Goal: Use online tool/utility: Use online tool/utility

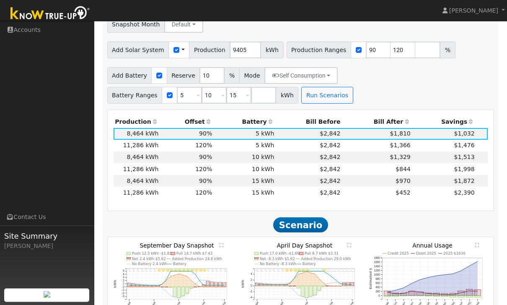
scroll to position [474, 0]
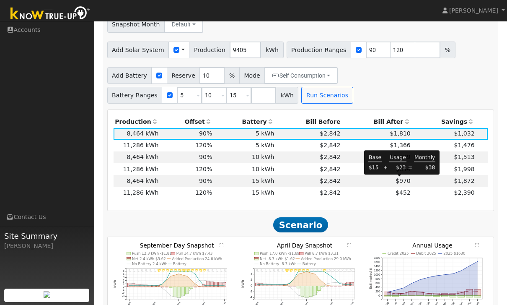
click at [401, 189] on span "$452" at bounding box center [403, 192] width 15 height 7
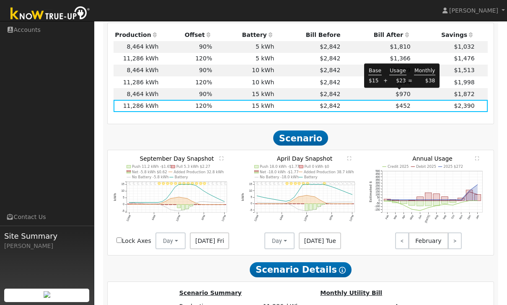
scroll to position [562, 0]
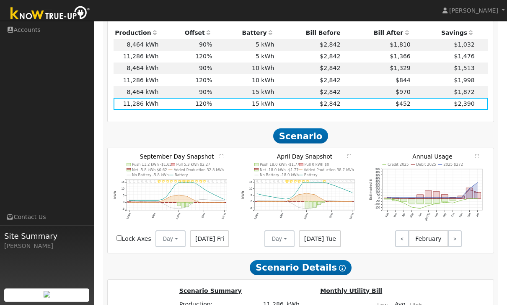
click at [292, 129] on span "Scenario" at bounding box center [300, 136] width 55 height 15
click at [297, 128] on span "Scenario" at bounding box center [300, 135] width 55 height 15
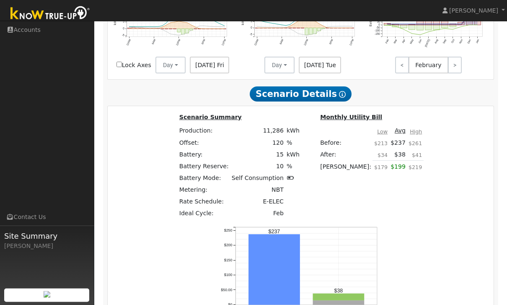
scroll to position [751, 0]
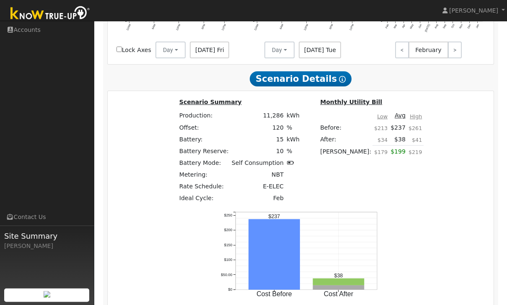
click at [284, 72] on span "Scenario Details Show Help" at bounding box center [300, 79] width 101 height 15
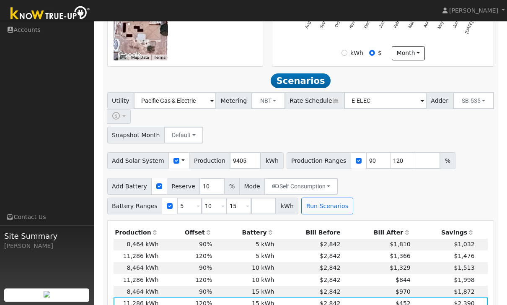
scroll to position [366, 0]
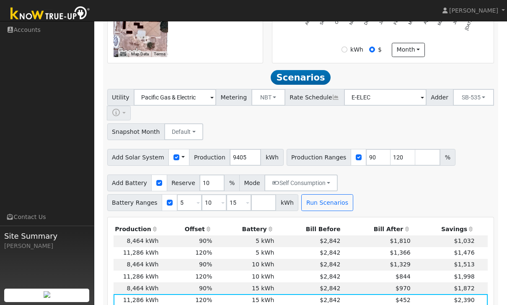
click at [455, 106] on button "SB-535" at bounding box center [474, 97] width 42 height 17
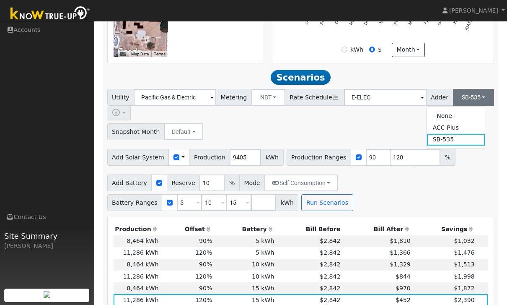
click at [462, 132] on link "ACC Plus" at bounding box center [456, 128] width 58 height 12
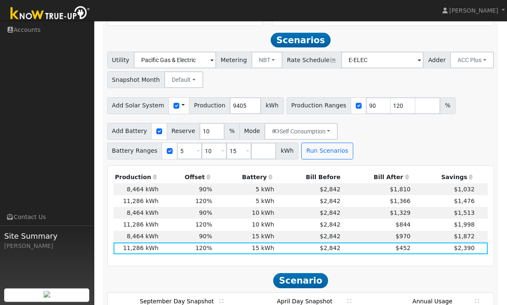
scroll to position [403, 0]
click at [314, 156] on button "Run Scenarios" at bounding box center [328, 151] width 52 height 17
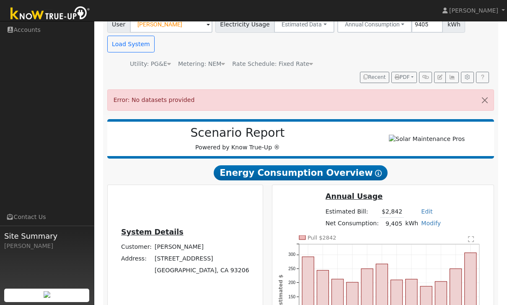
scroll to position [70, 0]
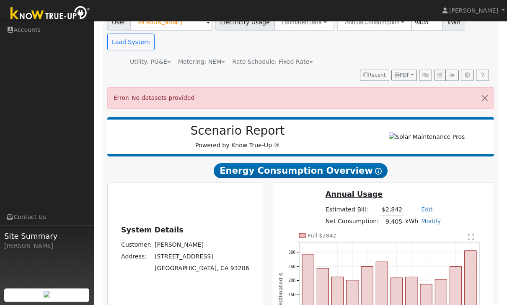
click at [123, 98] on span "Error: No datasets provided" at bounding box center [154, 98] width 81 height 7
click at [486, 100] on button "button" at bounding box center [485, 98] width 18 height 21
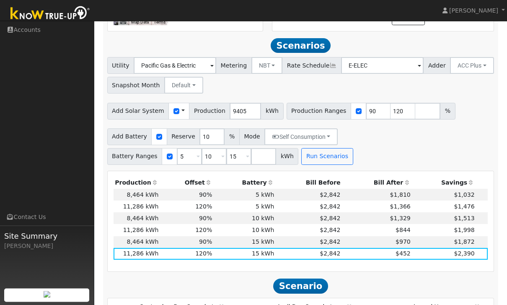
scroll to position [402, 0]
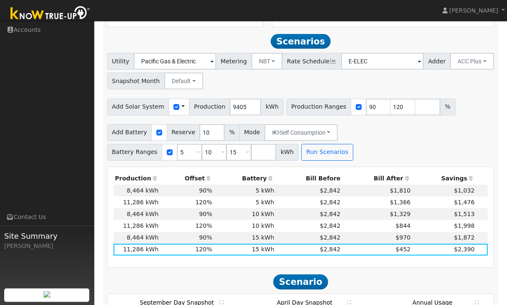
click at [330, 154] on button "Run Scenarios" at bounding box center [328, 152] width 52 height 17
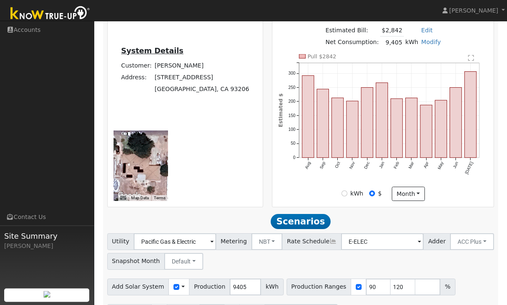
scroll to position [0, 0]
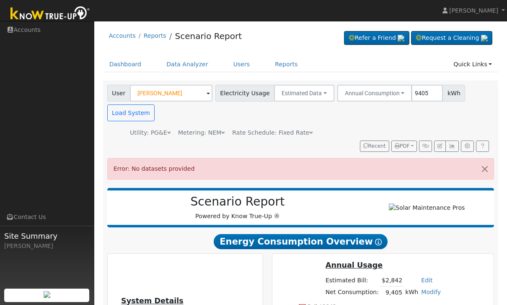
click at [184, 175] on div "Error: No datasets provided" at bounding box center [301, 168] width 388 height 21
click at [135, 112] on button "Load System" at bounding box center [131, 112] width 48 height 17
click at [490, 177] on button "button" at bounding box center [485, 169] width 18 height 21
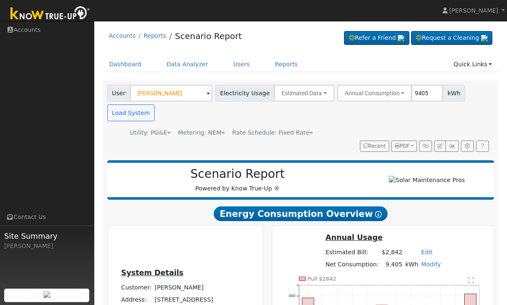
click at [140, 108] on button "Load System" at bounding box center [131, 112] width 48 height 17
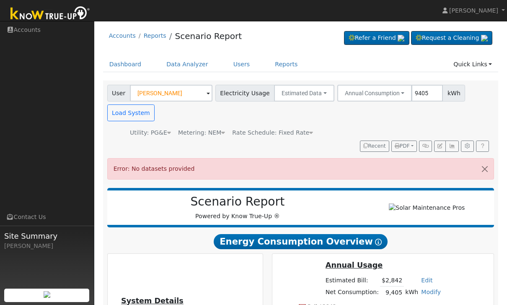
click at [304, 92] on button "Estimated Data" at bounding box center [304, 93] width 60 height 17
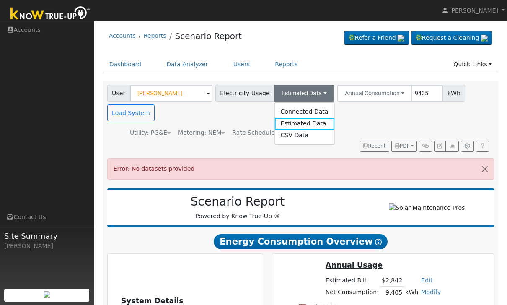
click at [307, 90] on button "Estimated Data" at bounding box center [304, 93] width 60 height 17
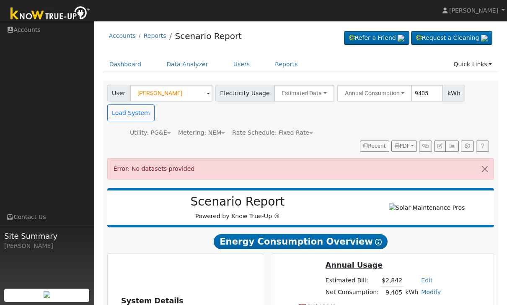
click at [389, 96] on button "Annual Consumption" at bounding box center [375, 93] width 75 height 17
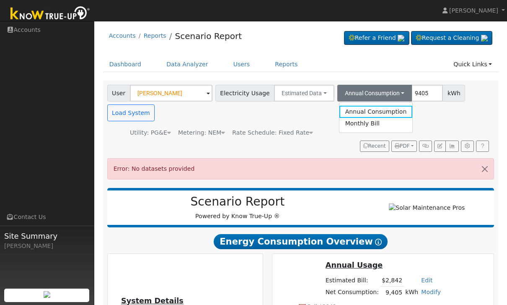
click at [379, 126] on link "Monthly Bill" at bounding box center [376, 124] width 73 height 12
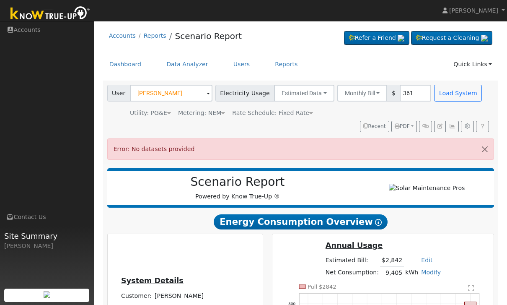
click at [361, 97] on button "Monthly Bill" at bounding box center [363, 93] width 50 height 17
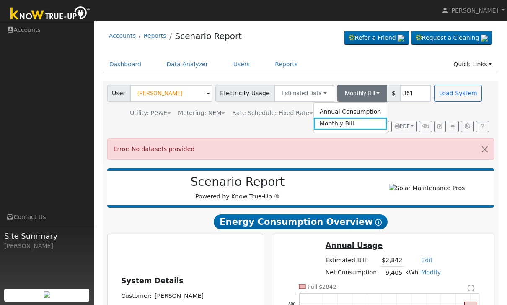
click at [364, 108] on link "Annual Consumption" at bounding box center [350, 112] width 73 height 12
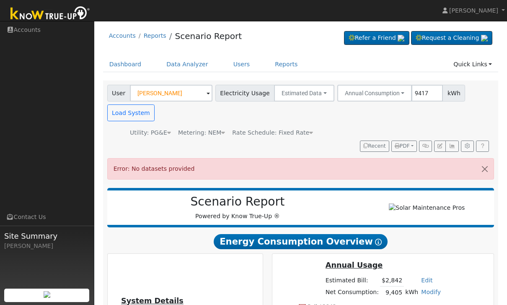
click at [112, 133] on div "Utility: PG&E Pacific Gas & Electric" at bounding box center [139, 132] width 67 height 9
click at [130, 113] on button "Load System" at bounding box center [131, 112] width 48 height 17
click at [485, 176] on button "button" at bounding box center [485, 169] width 18 height 21
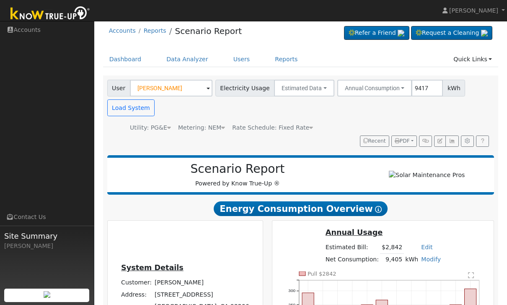
scroll to position [3, 0]
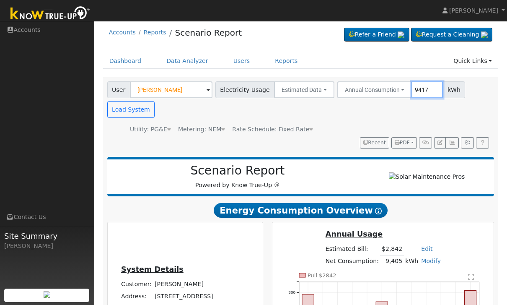
click at [427, 91] on input "9417" at bounding box center [427, 89] width 31 height 17
type input "9405"
click at [117, 108] on button "Load System" at bounding box center [131, 109] width 48 height 17
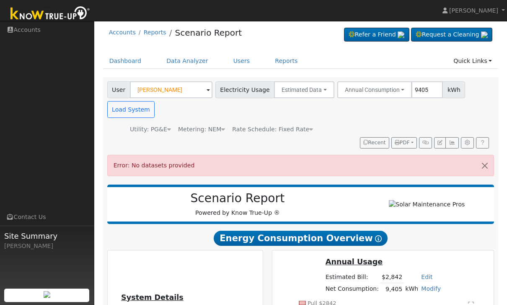
click at [164, 125] on div "Utility: PG&E" at bounding box center [150, 129] width 41 height 9
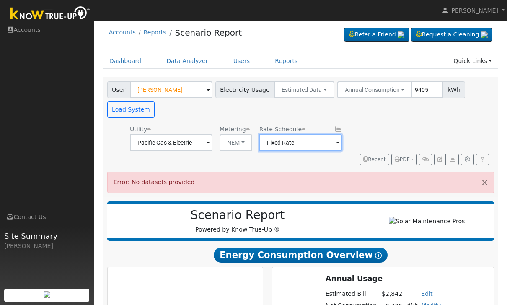
click at [213, 141] on input "Fixed Rate" at bounding box center [171, 142] width 83 height 17
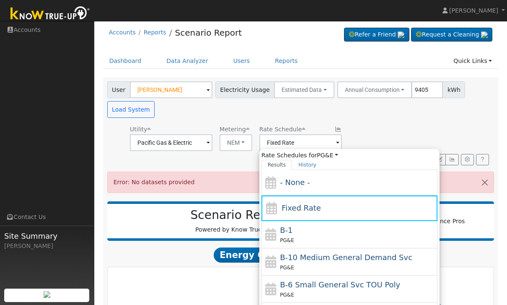
click at [296, 208] on span "Fixed Rate" at bounding box center [301, 207] width 39 height 9
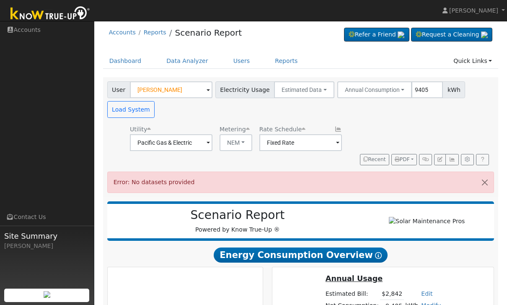
click at [229, 146] on button "NEM" at bounding box center [236, 142] width 33 height 17
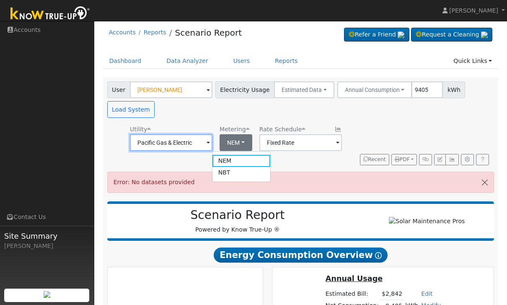
click at [166, 148] on input "Pacific Gas & Electric" at bounding box center [171, 142] width 83 height 17
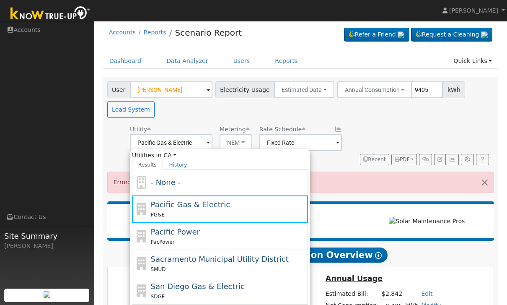
click at [207, 107] on div "User [PERSON_NAME] Account Default Account Default Account [STREET_ADDRESS] Pri…" at bounding box center [300, 97] width 388 height 39
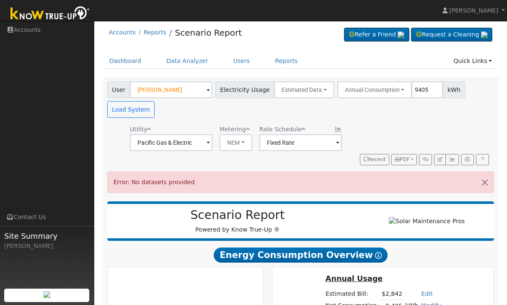
click at [126, 114] on button "Load System" at bounding box center [131, 109] width 48 height 17
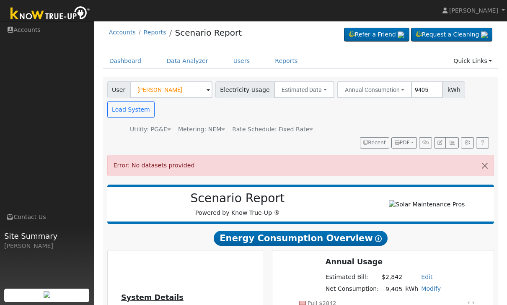
click at [489, 166] on button "button" at bounding box center [485, 165] width 18 height 21
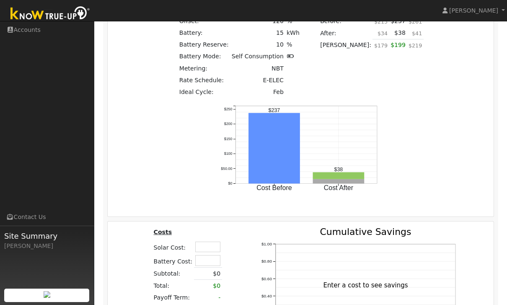
scroll to position [870, 0]
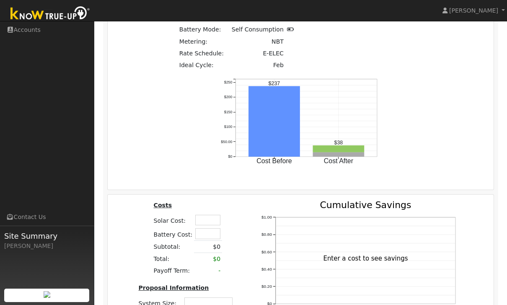
click at [440, 101] on div "Scenario Summary Production: 11,286 kWh Offset: 120 % Battery: 15 kWh Battery R…" at bounding box center [301, 74] width 393 height 220
